Goal: Transaction & Acquisition: Purchase product/service

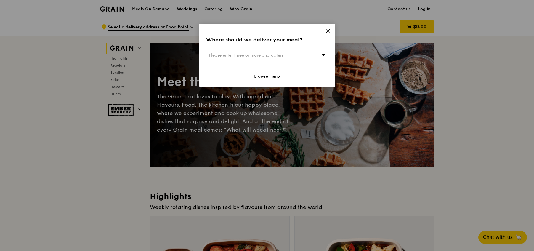
click at [300, 58] on div "Please enter three or more characters" at bounding box center [267, 56] width 122 height 14
click at [327, 33] on icon at bounding box center [327, 30] width 5 height 5
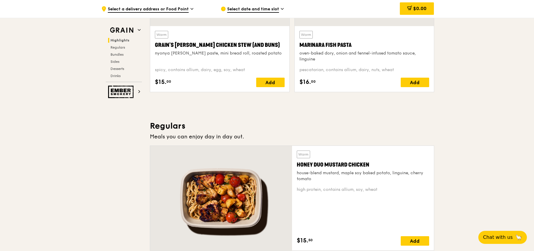
scroll to position [488, 0]
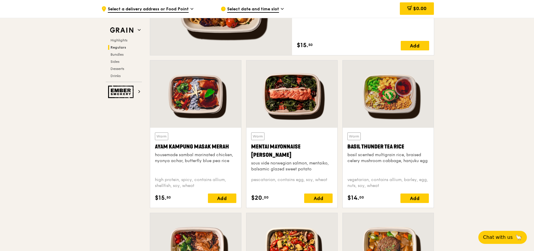
click at [300, 166] on div "sous vide norwegian salmon, mentaiko, balsamic glazed sweet potato" at bounding box center [291, 166] width 81 height 12
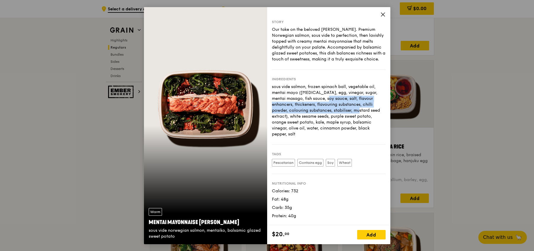
drag, startPoint x: 292, startPoint y: 100, endPoint x: 356, endPoint y: 118, distance: 67.2
click at [321, 111] on div "sous vide salmon, frozen spinach ball, vegetable oil, mentai mayo ([MEDICAL_DAT…" at bounding box center [329, 110] width 114 height 53
click at [345, 117] on div "sous vide salmon, frozen spinach ball, vegetable oil, mentai mayo ([MEDICAL_DAT…" at bounding box center [329, 110] width 114 height 53
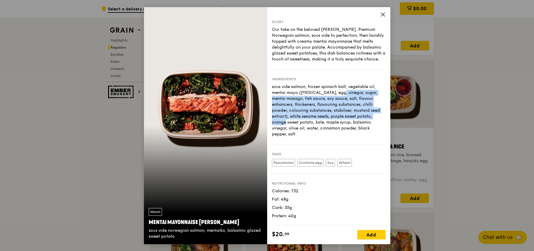
drag, startPoint x: 346, startPoint y: 117, endPoint x: 309, endPoint y: 92, distance: 44.1
click at [309, 92] on div "sous vide salmon, frozen spinach ball, vegetable oil, mentai mayo ([MEDICAL_DAT…" at bounding box center [329, 110] width 114 height 53
click at [326, 113] on div "sous vide salmon, frozen spinach ball, vegetable oil, mentai mayo ([MEDICAL_DAT…" at bounding box center [329, 110] width 114 height 53
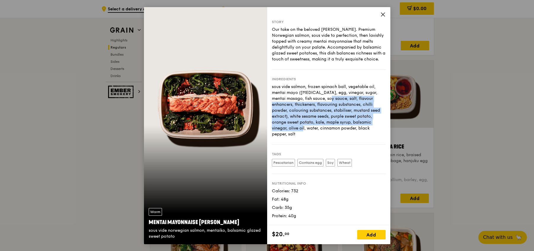
drag, startPoint x: 356, startPoint y: 120, endPoint x: 293, endPoint y: 100, distance: 66.0
click at [293, 100] on div "sous vide salmon, frozen spinach ball, vegetable oil, mentai mayo ([MEDICAL_DAT…" at bounding box center [329, 110] width 114 height 53
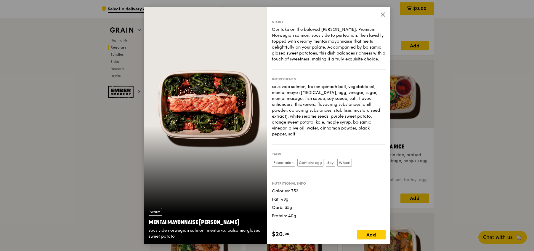
click at [330, 128] on div "sous vide salmon, frozen spinach ball, vegetable oil, mentai mayo ([MEDICAL_DAT…" at bounding box center [329, 110] width 114 height 53
drag, startPoint x: 362, startPoint y: 128, endPoint x: 305, endPoint y: 110, distance: 59.3
click at [305, 110] on div "sous vide salmon, frozen spinach ball, vegetable oil, mentai mayo ([MEDICAL_DAT…" at bounding box center [329, 110] width 114 height 53
click at [328, 124] on div "sous vide salmon, frozen spinach ball, vegetable oil, mentai mayo ([MEDICAL_DAT…" at bounding box center [329, 110] width 114 height 53
click at [365, 123] on div "sous vide salmon, frozen spinach ball, vegetable oil, mentai mayo ([MEDICAL_DAT…" at bounding box center [329, 110] width 114 height 53
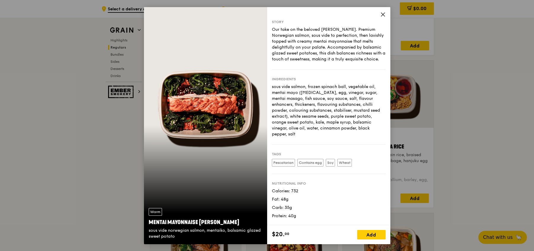
drag, startPoint x: 364, startPoint y: 130, endPoint x: 299, endPoint y: 113, distance: 67.0
click at [285, 110] on div "sous vide salmon, frozen spinach ball, vegetable oil, mentai mayo ([MEDICAL_DAT…" at bounding box center [329, 110] width 114 height 53
click at [312, 117] on div "sous vide salmon, frozen spinach ball, vegetable oil, mentai mayo ([MEDICAL_DAT…" at bounding box center [329, 110] width 114 height 53
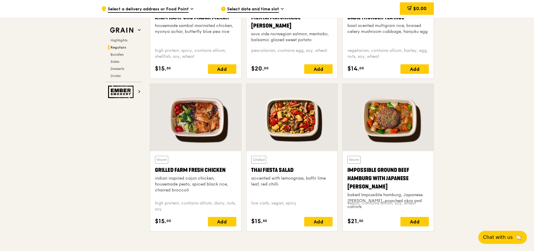
scroll to position [621, 0]
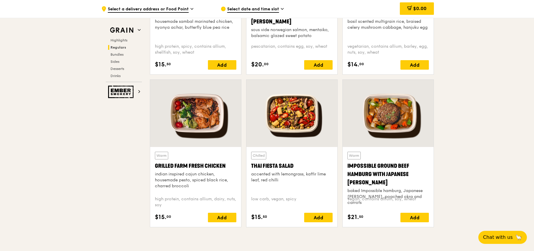
click at [201, 123] on div at bounding box center [195, 113] width 91 height 67
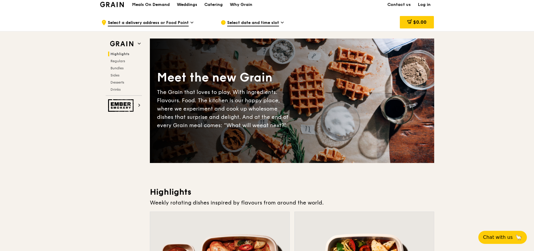
scroll to position [0, 0]
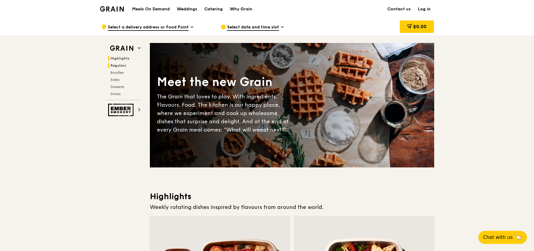
click at [117, 65] on span "Regulars" at bounding box center [119, 65] width 16 height 4
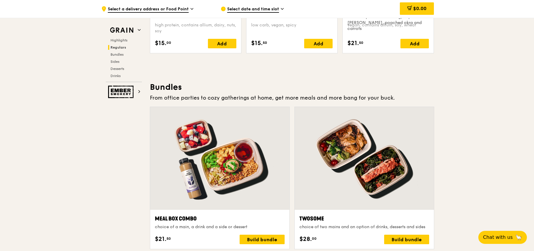
scroll to position [795, 0]
